Goal: Find specific page/section: Find specific page/section

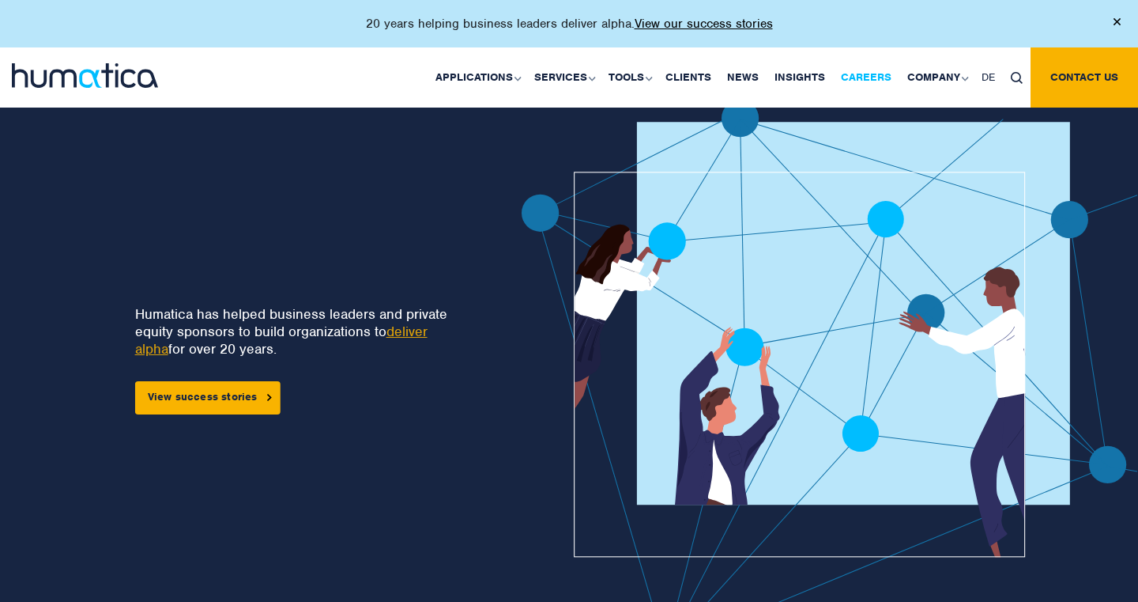
click at [881, 74] on link "Careers" at bounding box center [866, 77] width 66 height 60
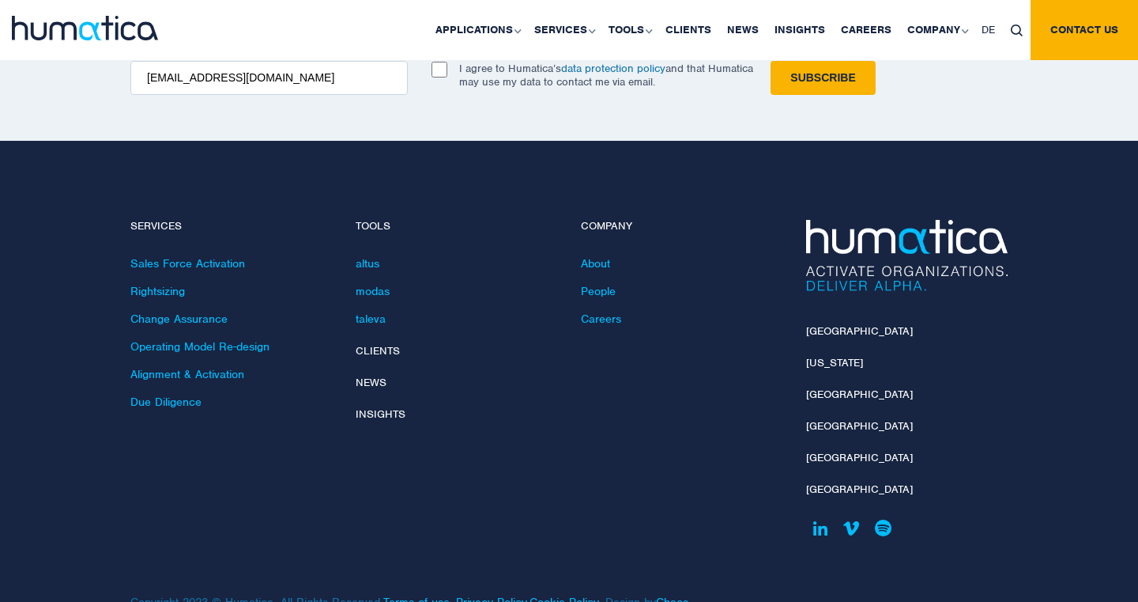
scroll to position [5691, 0]
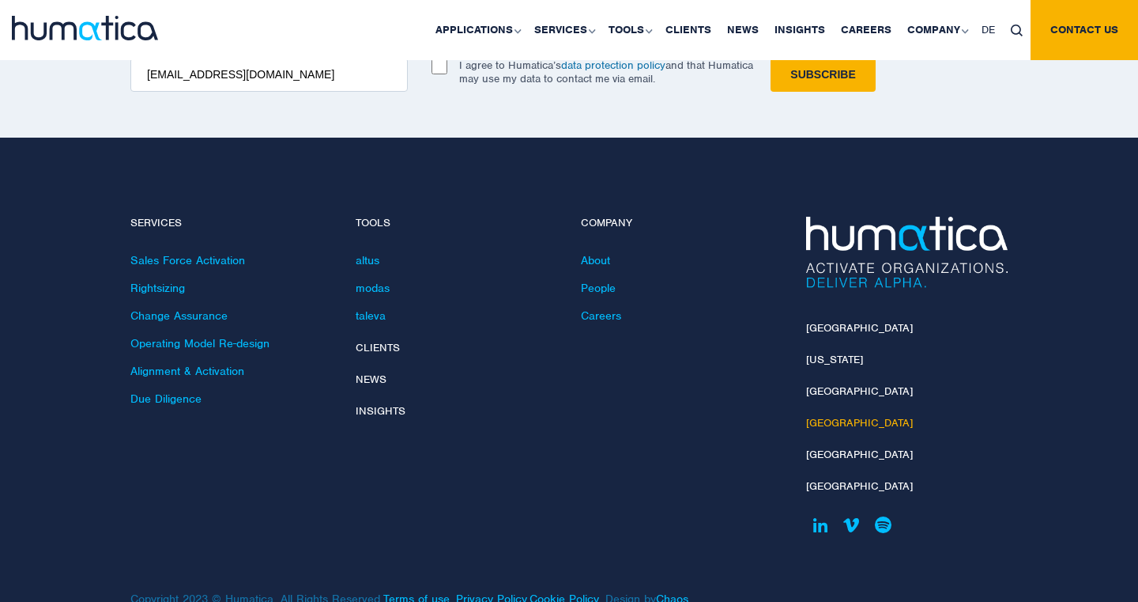
click at [817, 416] on link "[GEOGRAPHIC_DATA]" at bounding box center [859, 422] width 107 height 13
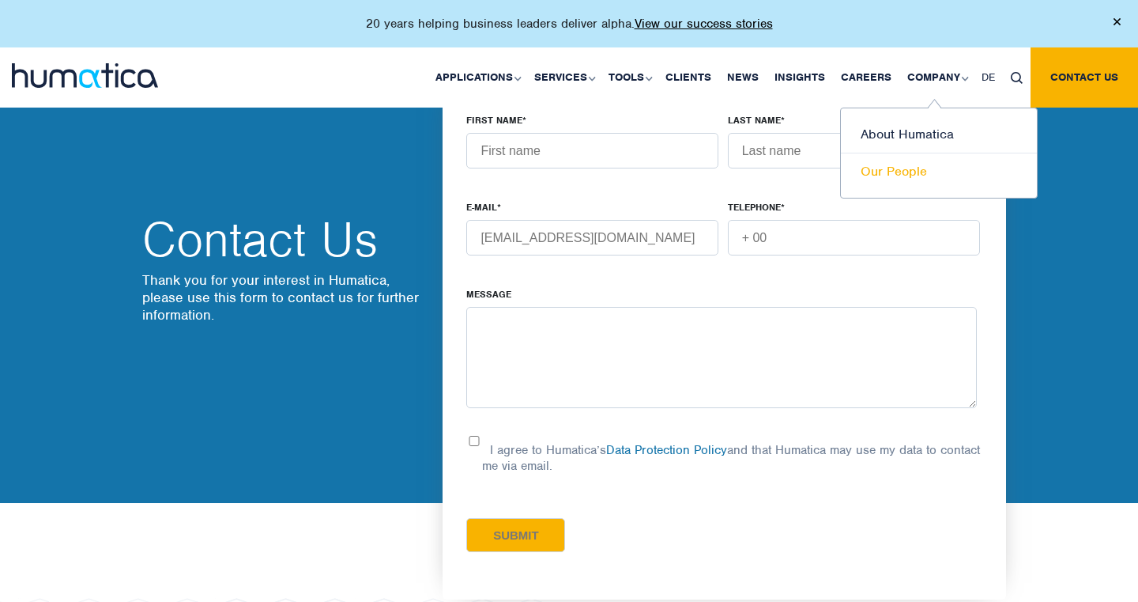
click at [900, 175] on link "Our People" at bounding box center [939, 171] width 196 height 36
